Goal: Navigation & Orientation: Find specific page/section

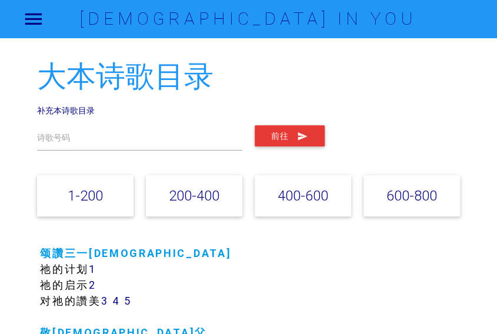
click at [69, 116] on div "大本诗歌目录 补充本诗歌目录 诗歌号码 前往 1-200 200-400 400-600 600-800" at bounding box center [248, 143] width 422 height 164
click at [79, 115] on link "补充本诗歌目录" at bounding box center [66, 110] width 58 height 11
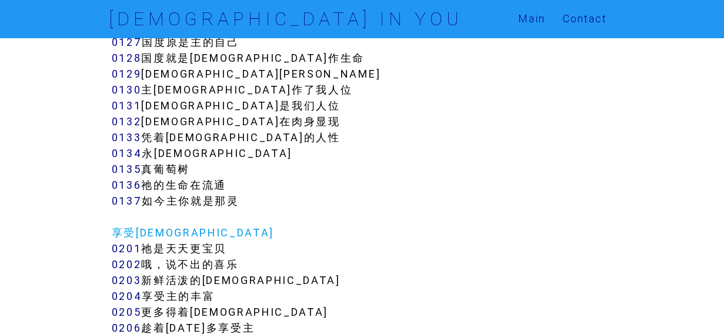
scroll to position [1176, 0]
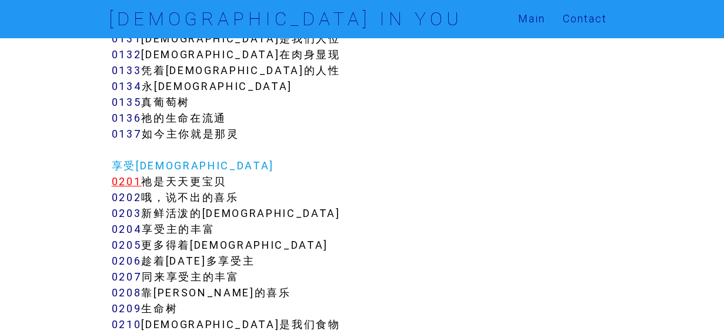
click at [126, 183] on link "0201" at bounding box center [127, 182] width 30 height 14
click at [129, 198] on link "0202" at bounding box center [127, 197] width 30 height 14
